Goal: Find contact information: Find contact information

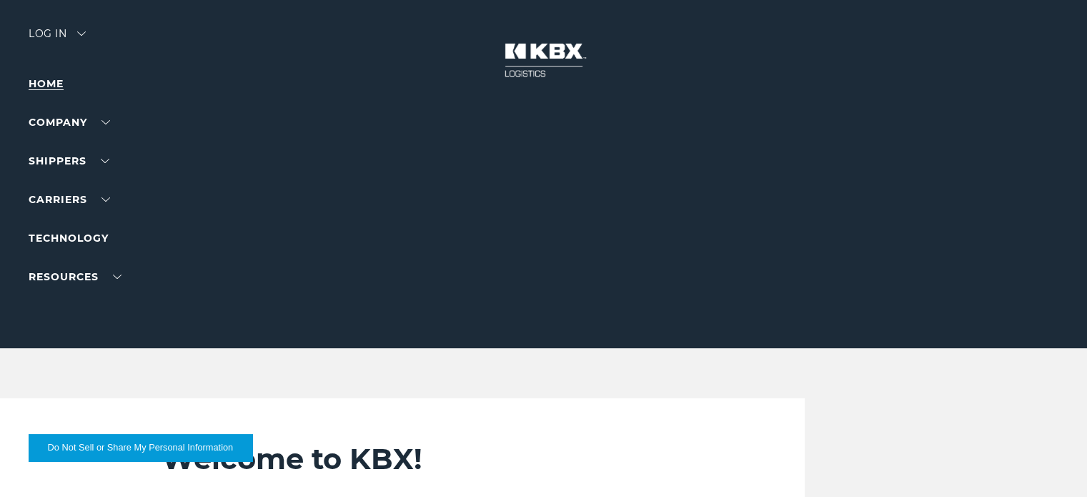
click at [51, 81] on link "Home" at bounding box center [46, 83] width 35 height 13
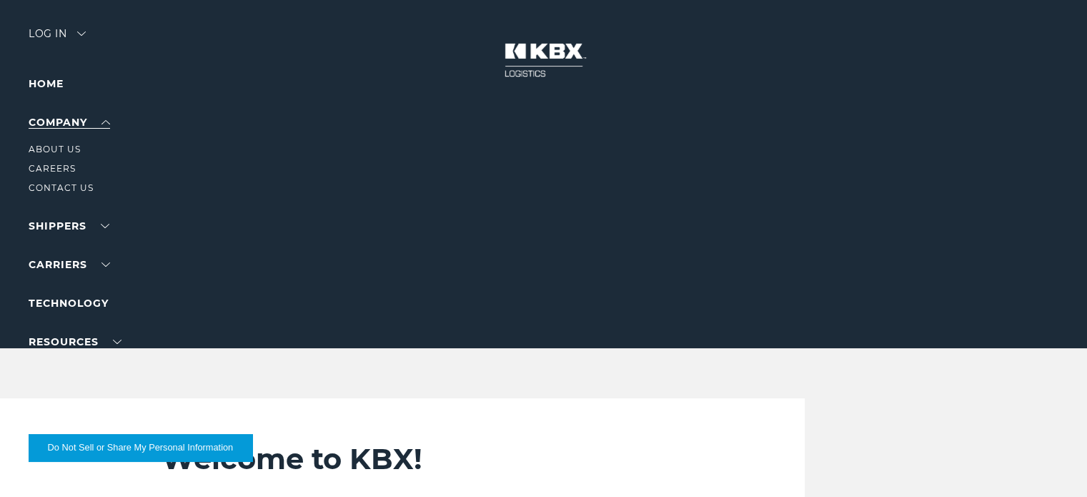
click at [57, 125] on link "Company" at bounding box center [69, 122] width 81 height 13
click at [54, 186] on link "Contact Us" at bounding box center [61, 187] width 65 height 11
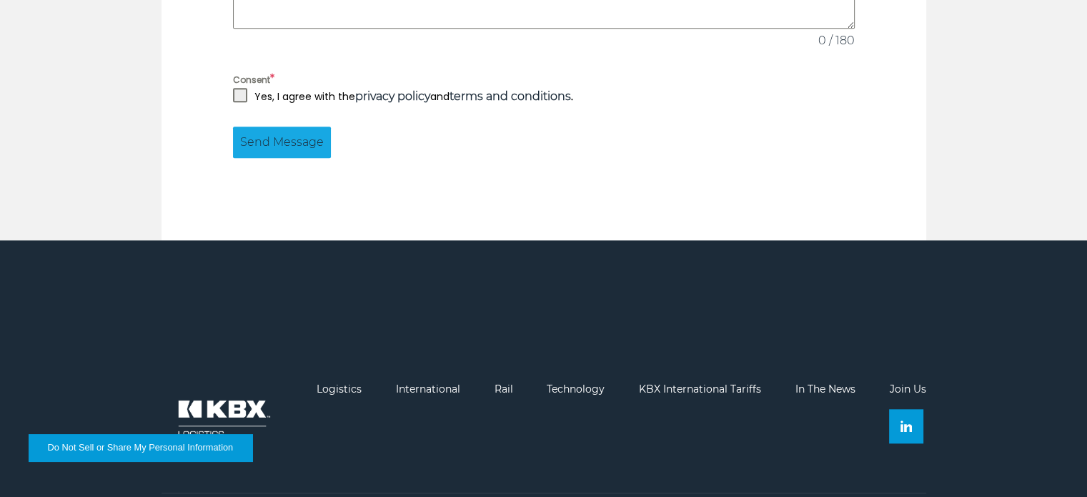
scroll to position [1428, 0]
